Goal: Information Seeking & Learning: Learn about a topic

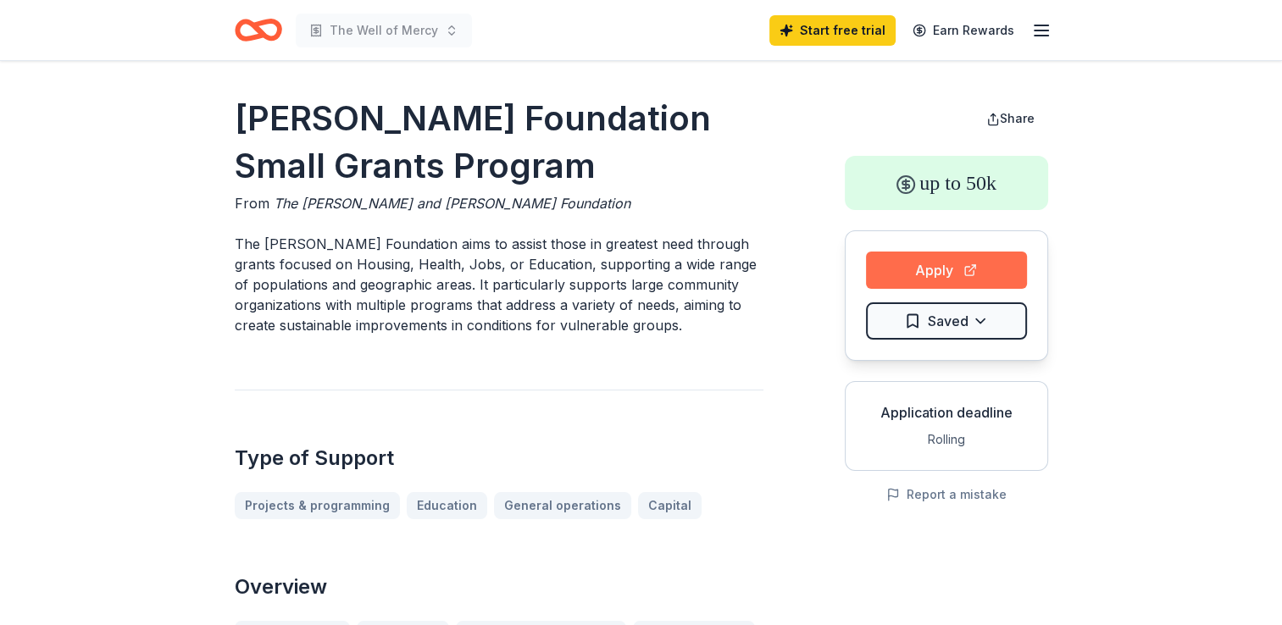
click at [949, 274] on button "Apply" at bounding box center [946, 270] width 161 height 37
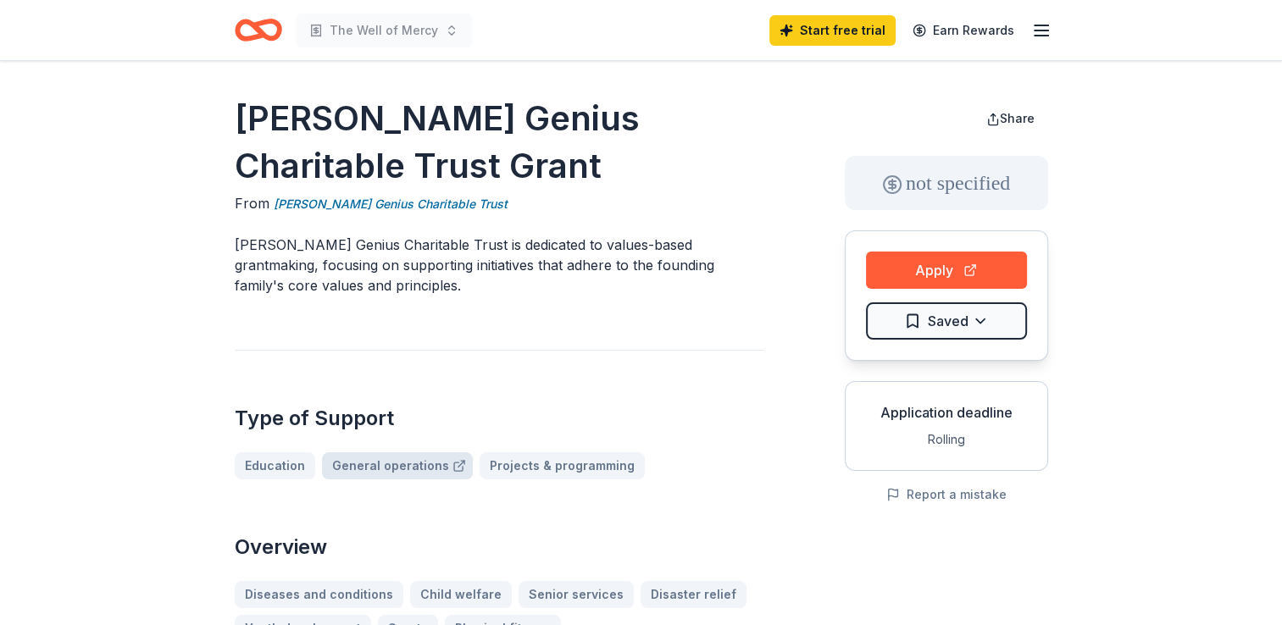
click at [414, 459] on link "General operations" at bounding box center [397, 466] width 151 height 27
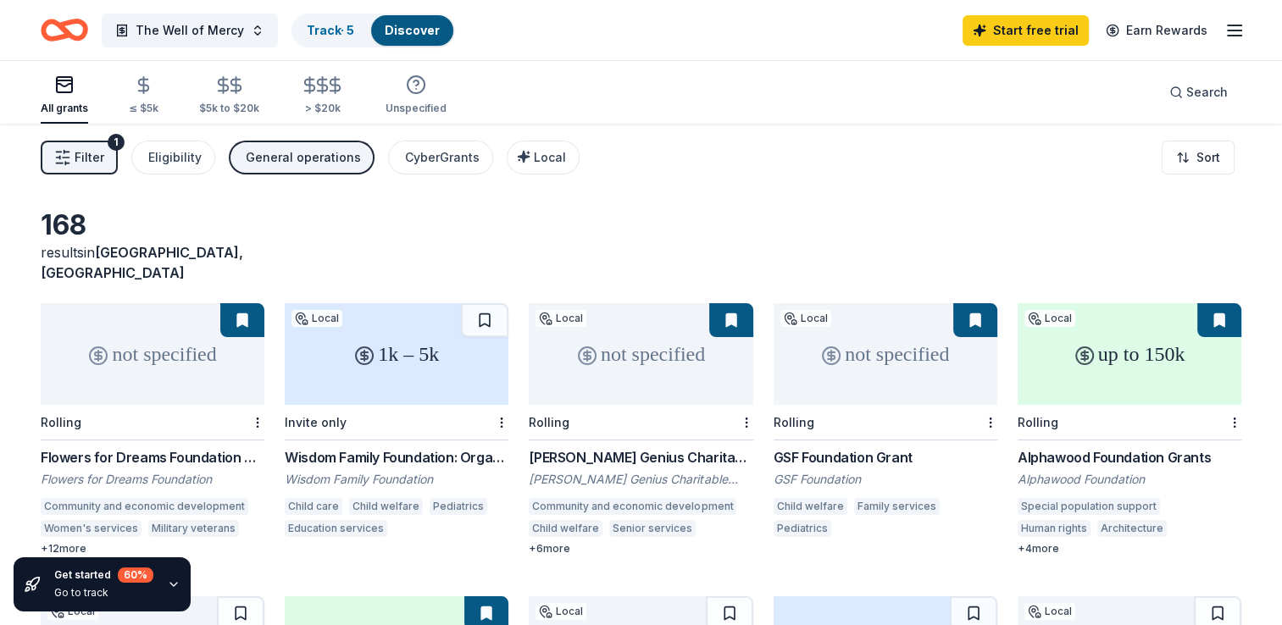
click at [106, 520] on div "Women's services" at bounding box center [91, 528] width 101 height 17
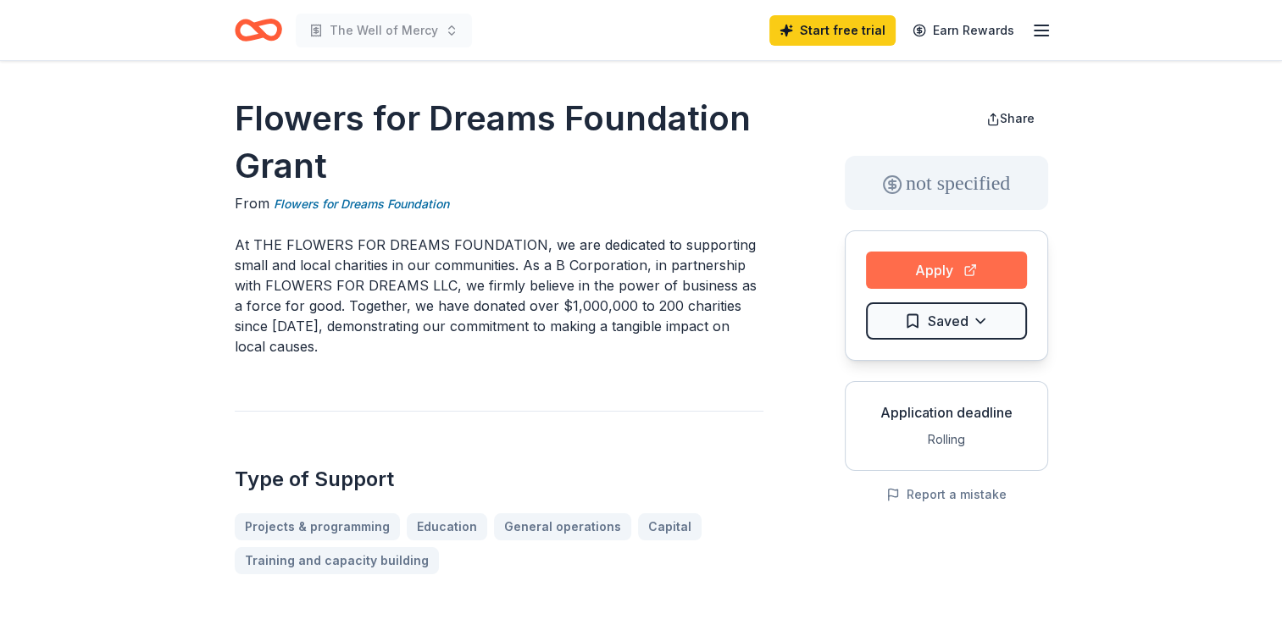
click at [946, 265] on button "Apply" at bounding box center [946, 270] width 161 height 37
